Goal: Obtain resource: Download file/media

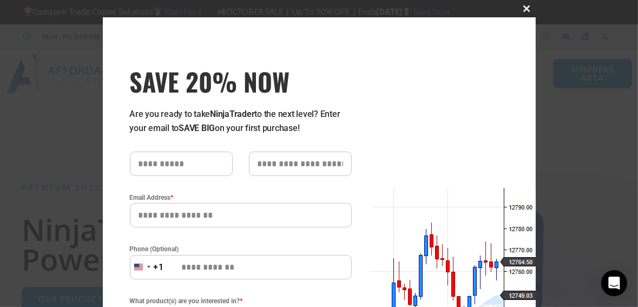
click at [521, 10] on span "SAVE 20% NOW popup" at bounding box center [526, 8] width 17 height 6
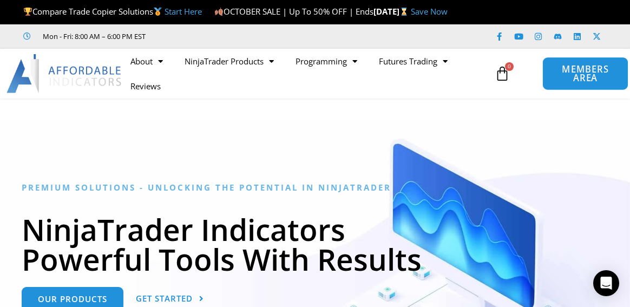
click at [567, 83] on span "MEMBERS AREA" at bounding box center [584, 74] width 61 height 18
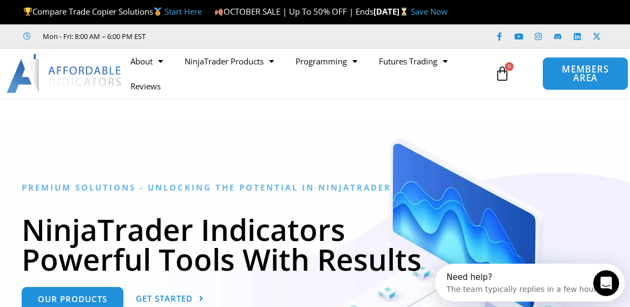
click at [580, 83] on span "MEMBERS AREA" at bounding box center [584, 74] width 61 height 18
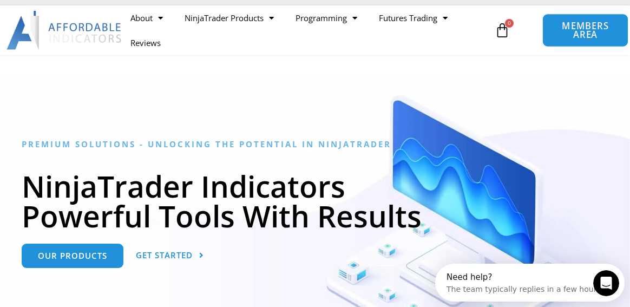
scroll to position [108, 0]
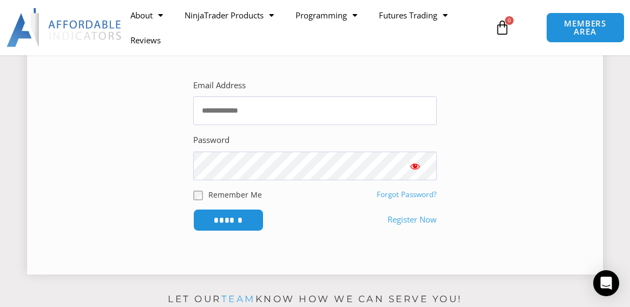
scroll to position [216, 0]
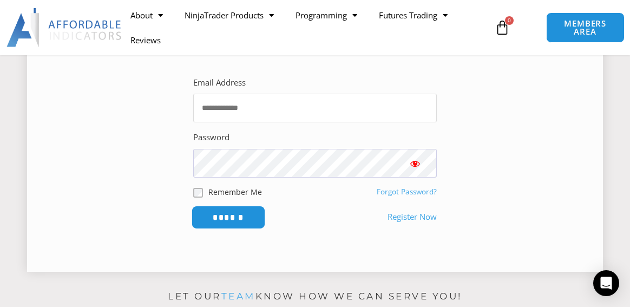
type input "**********"
click at [226, 227] on input "******" at bounding box center [229, 217] width 74 height 23
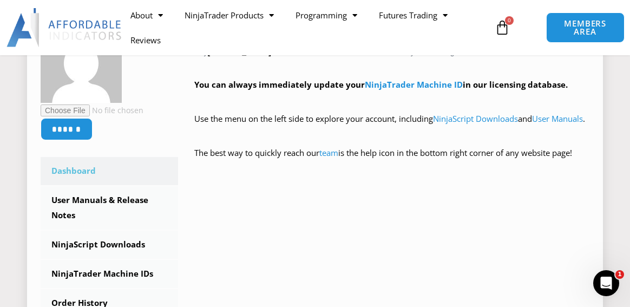
scroll to position [325, 0]
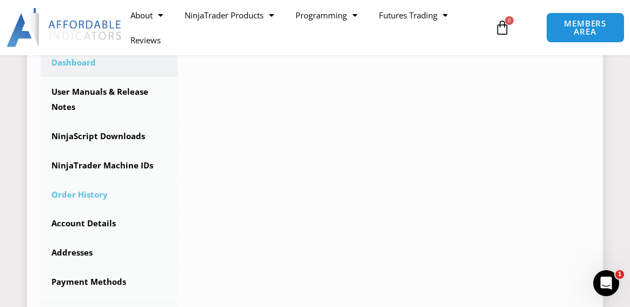
click at [88, 209] on link "Order History" at bounding box center [109, 195] width 137 height 28
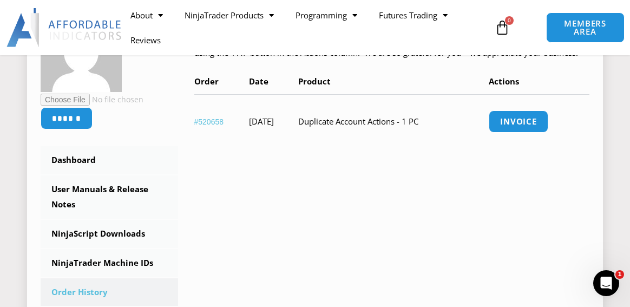
scroll to position [271, 0]
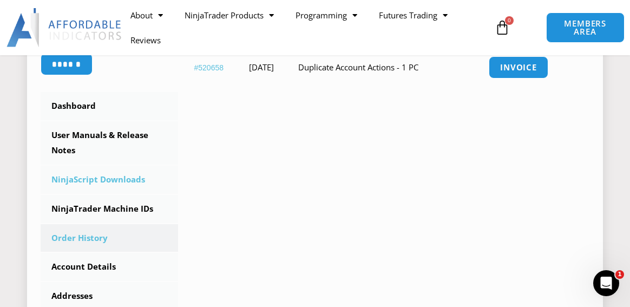
click at [133, 193] on link "NinjaScript Downloads" at bounding box center [109, 180] width 137 height 28
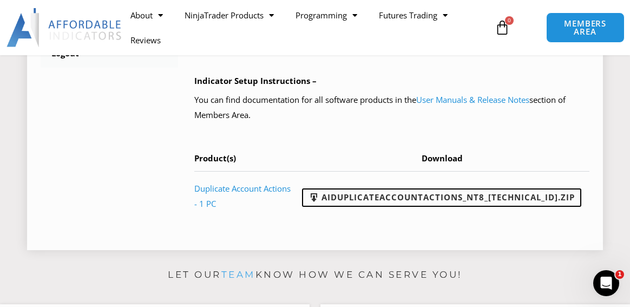
scroll to position [595, 0]
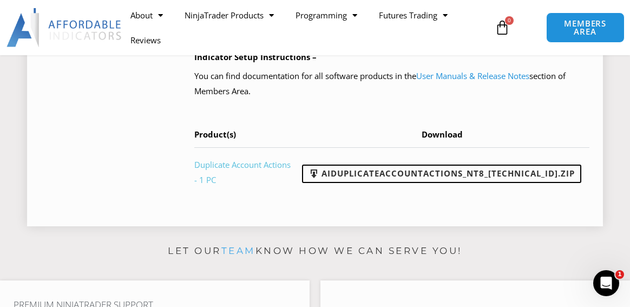
click at [242, 185] on link "Duplicate Account Actions - 1 PC" at bounding box center [242, 172] width 96 height 26
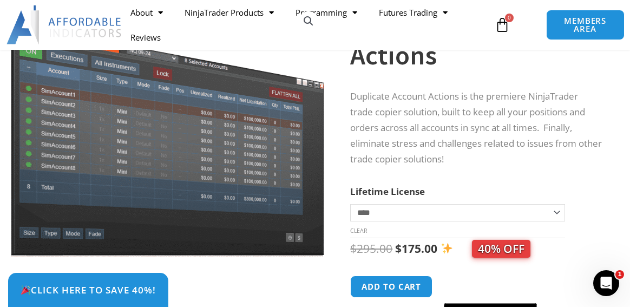
scroll to position [108, 0]
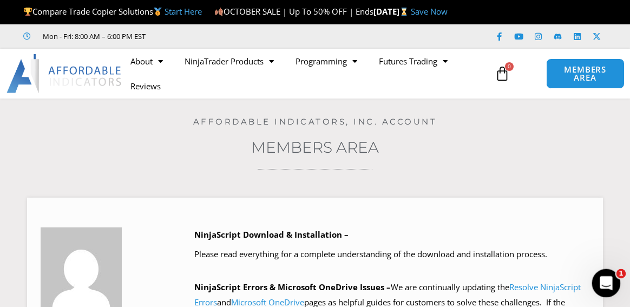
click at [602, 283] on icon "Open Intercom Messenger" at bounding box center [605, 281] width 8 height 9
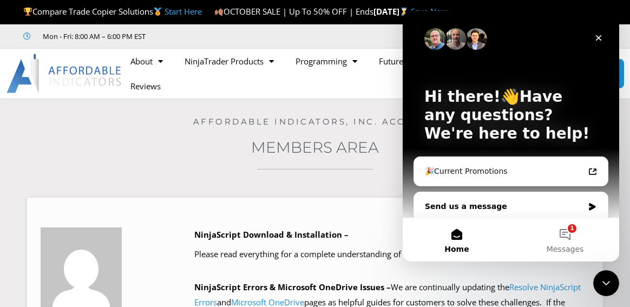
click at [589, 204] on icon "Intercom messenger" at bounding box center [592, 207] width 6 height 8
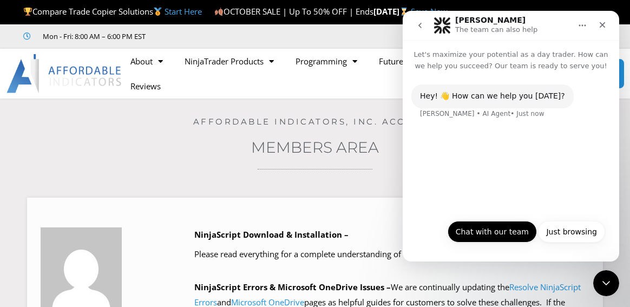
click at [479, 232] on button "Chat with our team" at bounding box center [491, 232] width 89 height 22
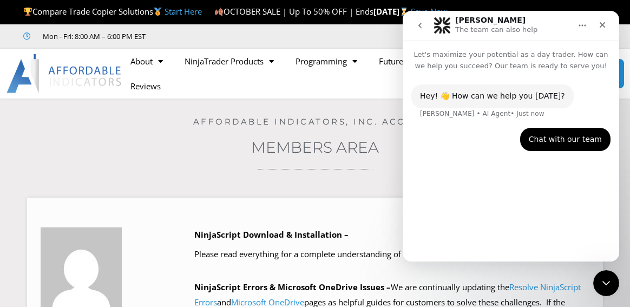
click at [461, 232] on div "Hey! 👋 How can we help you today? Solomon • AI Agent • Just now Chat with our t…" at bounding box center [511, 161] width 216 height 181
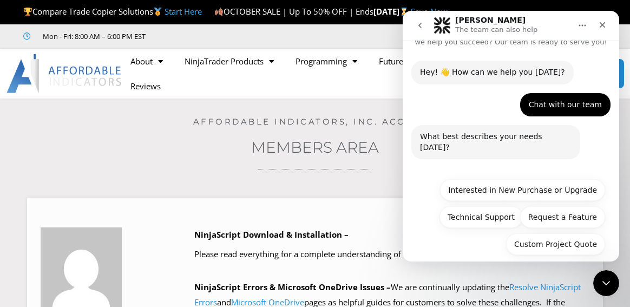
scroll to position [24, 0]
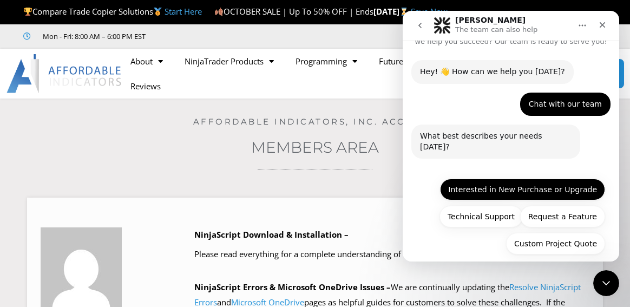
click at [481, 206] on button "Technical Support" at bounding box center [480, 217] width 83 height 22
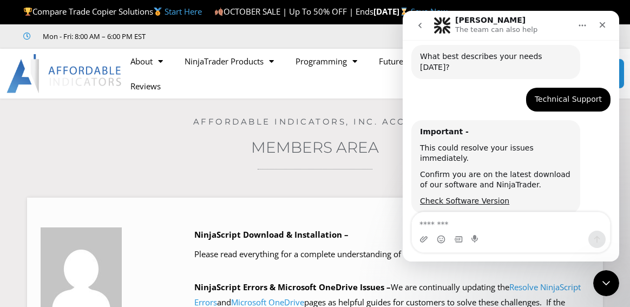
scroll to position [106, 0]
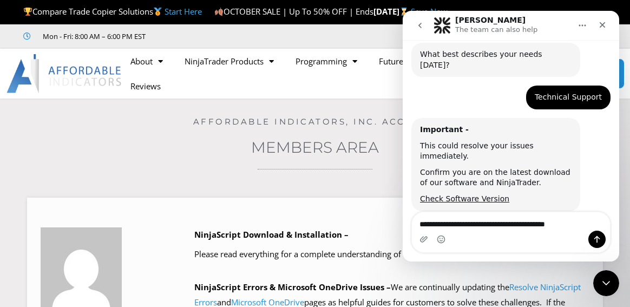
type textarea "**********"
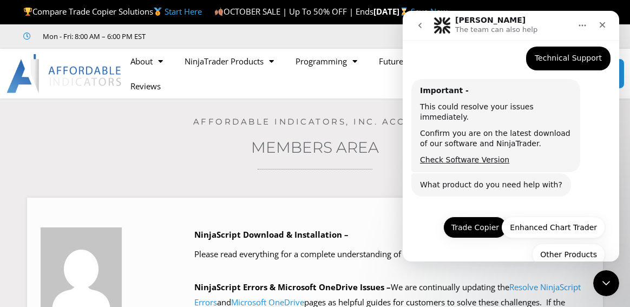
click at [474, 216] on button "Trade Copier" at bounding box center [475, 227] width 64 height 22
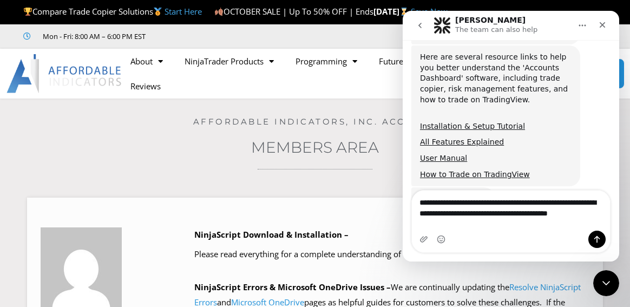
scroll to position [425, 0]
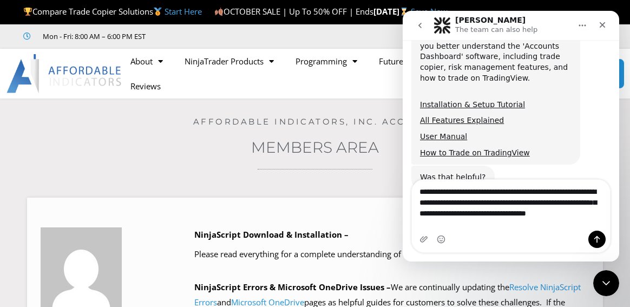
type textarea "**********"
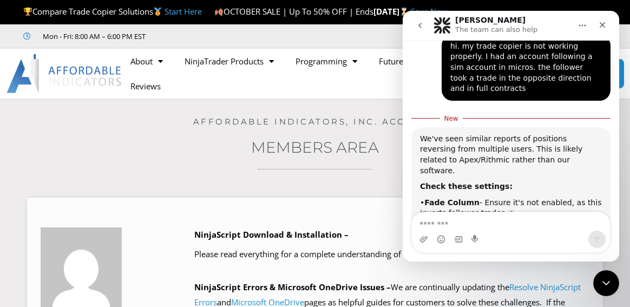
scroll to position [632, 0]
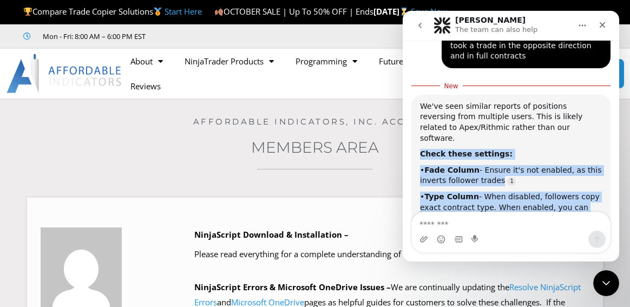
drag, startPoint x: 555, startPoint y: 186, endPoint x: 419, endPoint y: 104, distance: 158.8
click at [419, 104] on div "We've seen similar reports of positions reversing from multiple users. This is …" at bounding box center [510, 224] width 199 height 258
drag, startPoint x: 419, startPoint y: 104, endPoint x: 442, endPoint y: 121, distance: 28.2
copy div "Check these settings: • Fade Column - Ensure it's not enabled, as this inverts …"
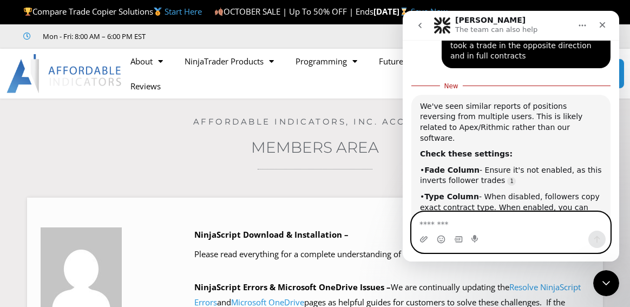
click at [440, 227] on textarea "Message…" at bounding box center [511, 221] width 198 height 18
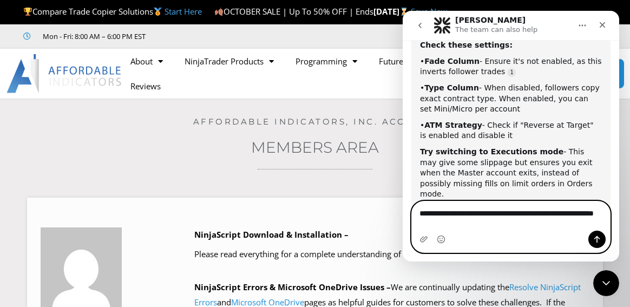
scroll to position [742, 0]
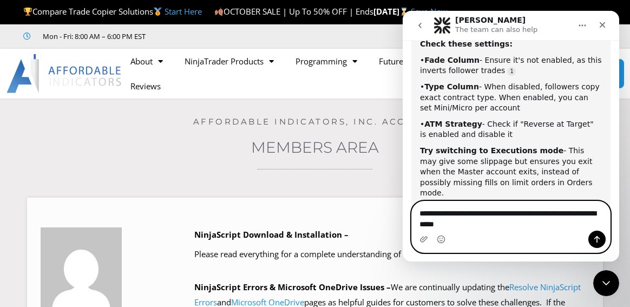
type textarea "**********"
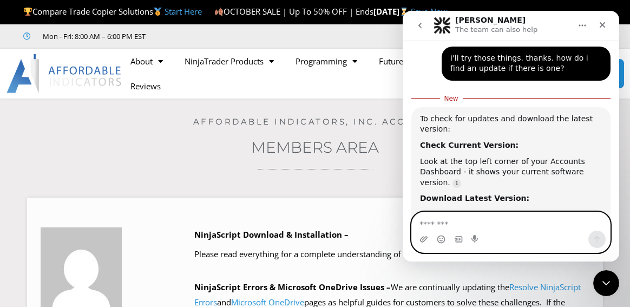
scroll to position [936, 0]
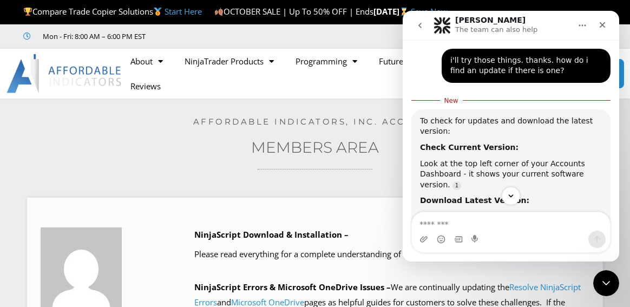
click at [470, 212] on link "Members Area Downloads" at bounding box center [500, 216] width 99 height 9
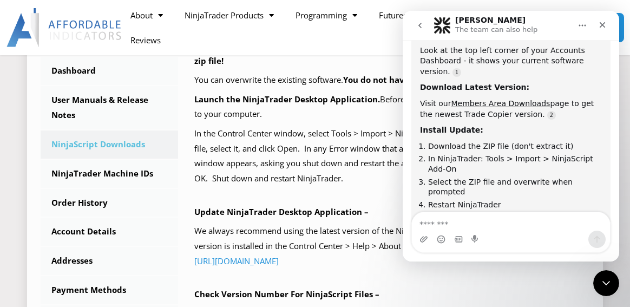
scroll to position [379, 0]
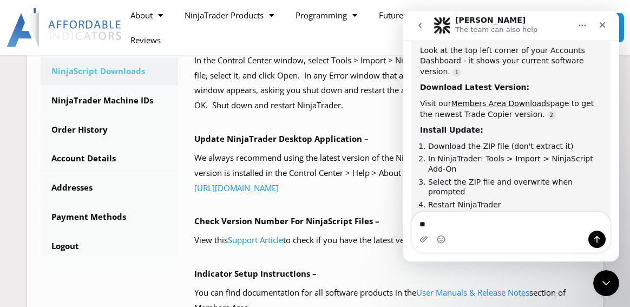
type textarea "***"
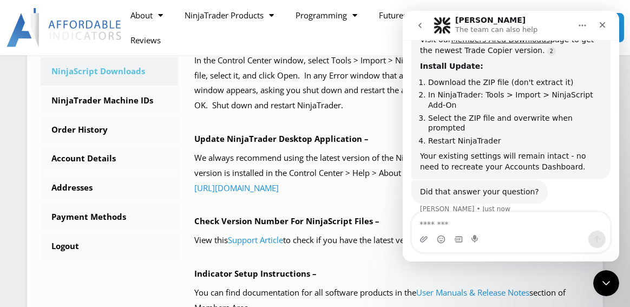
scroll to position [1089, 0]
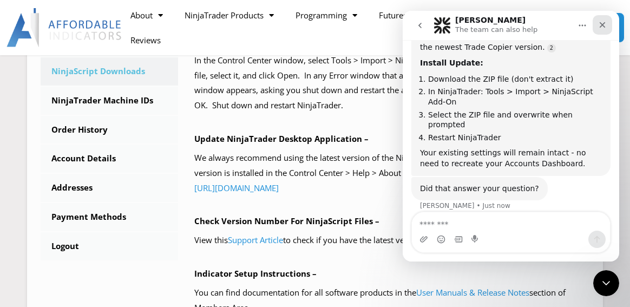
click at [602, 18] on div "Close" at bounding box center [602, 24] width 19 height 19
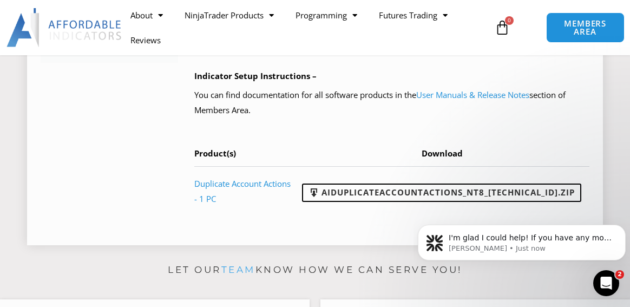
scroll to position [595, 0]
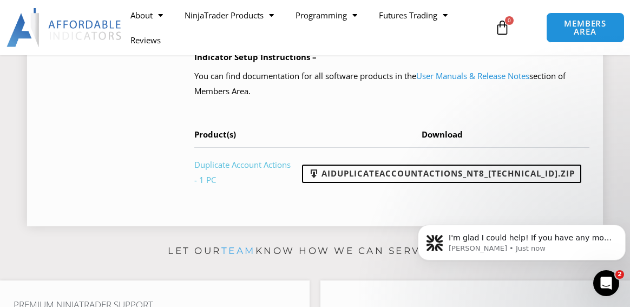
click at [280, 185] on link "Duplicate Account Actions - 1 PC" at bounding box center [242, 172] width 96 height 26
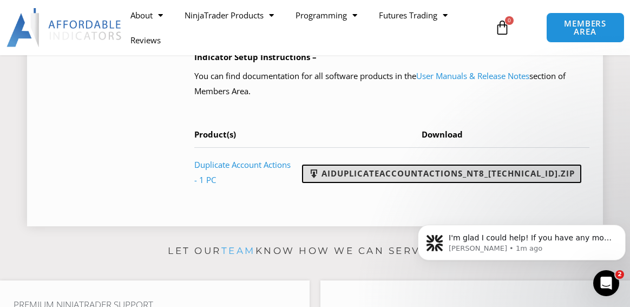
click at [495, 183] on link "AIDuplicateAccountActions_NT8_[TECHNICAL_ID].zip" at bounding box center [441, 173] width 279 height 18
